Goal: Task Accomplishment & Management: Manage account settings

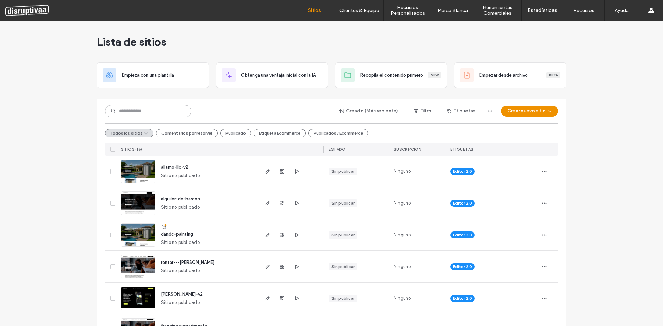
click at [126, 109] on input at bounding box center [148, 111] width 86 height 12
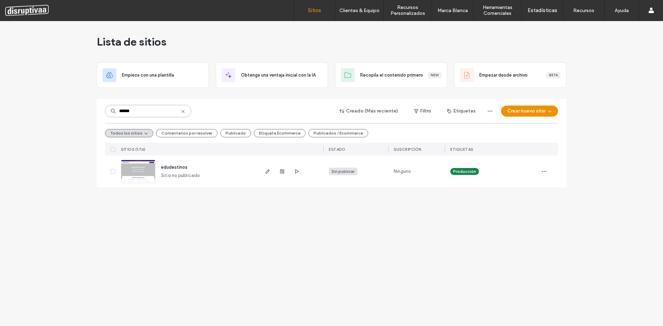
type input "******"
click at [338, 172] on div "Sin publicar" at bounding box center [343, 172] width 23 height 6
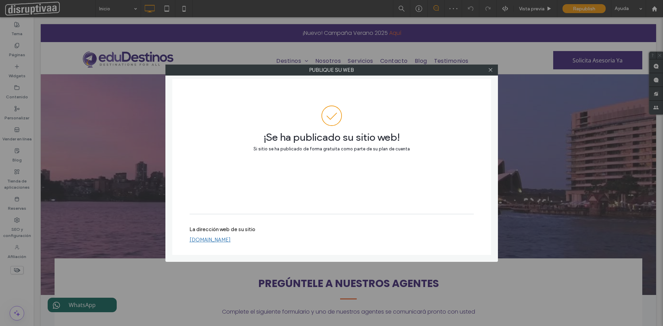
click at [185, 228] on div "¡Se ha publicado su sitio web! Si sitio se ha publicado de forma gratuita como …" at bounding box center [331, 167] width 319 height 176
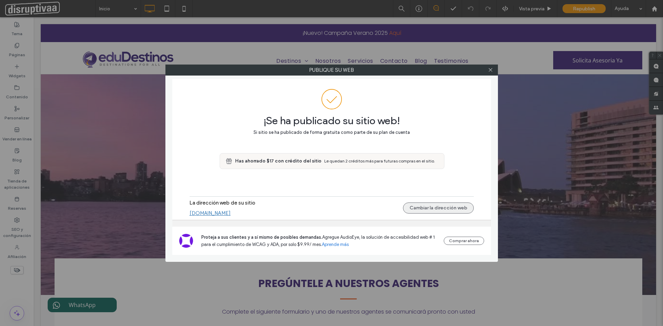
click at [440, 209] on button "Cambiar la dirección web" at bounding box center [438, 208] width 71 height 11
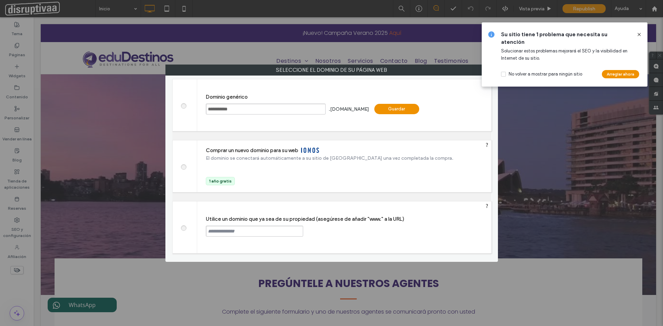
click at [183, 227] on span at bounding box center [183, 227] width 0 height 5
click at [640, 35] on icon at bounding box center [639, 35] width 6 height 6
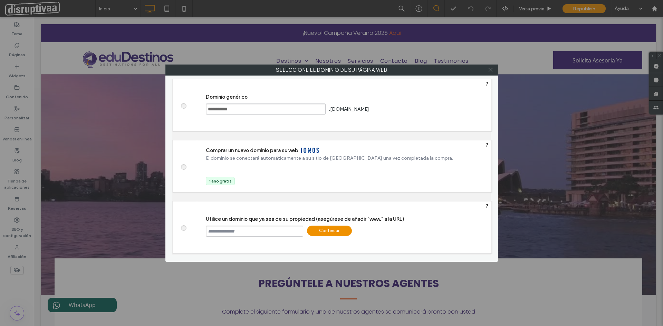
click at [230, 229] on input "text" at bounding box center [254, 231] width 97 height 11
type input "*"
type input "**********"
click at [336, 232] on div "Continuar" at bounding box center [329, 231] width 45 height 10
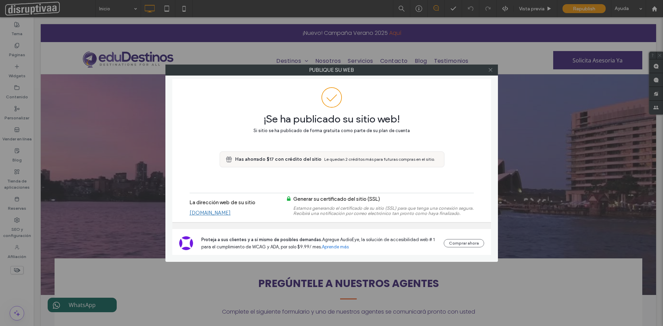
click at [492, 71] on use at bounding box center [490, 69] width 3 height 3
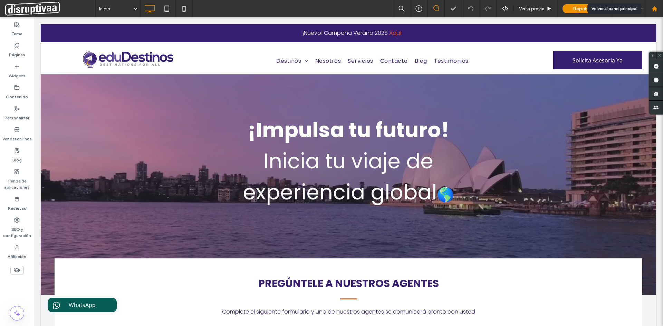
drag, startPoint x: 654, startPoint y: 10, endPoint x: 650, endPoint y: 12, distance: 4.2
click at [654, 10] on icon at bounding box center [655, 9] width 6 height 6
